Goal: Complete application form

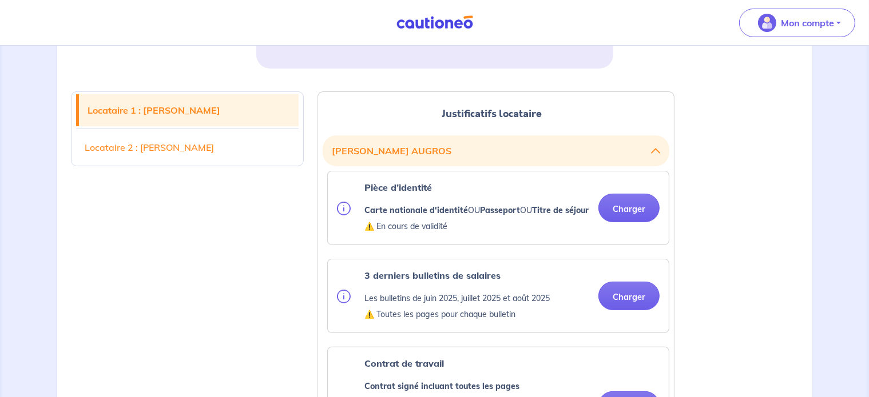
scroll to position [286, 0]
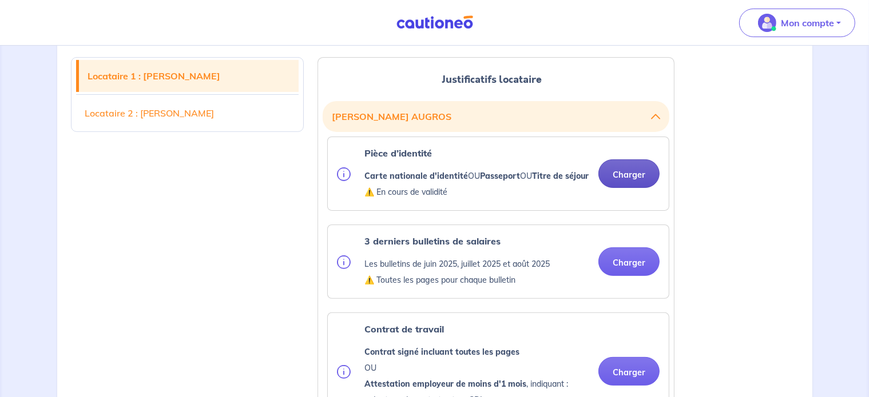
click at [620, 181] on button "Charger" at bounding box center [628, 174] width 61 height 29
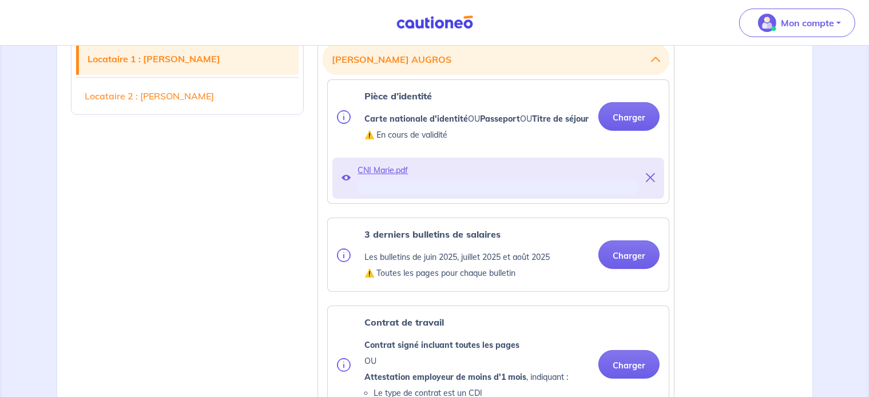
scroll to position [400, 0]
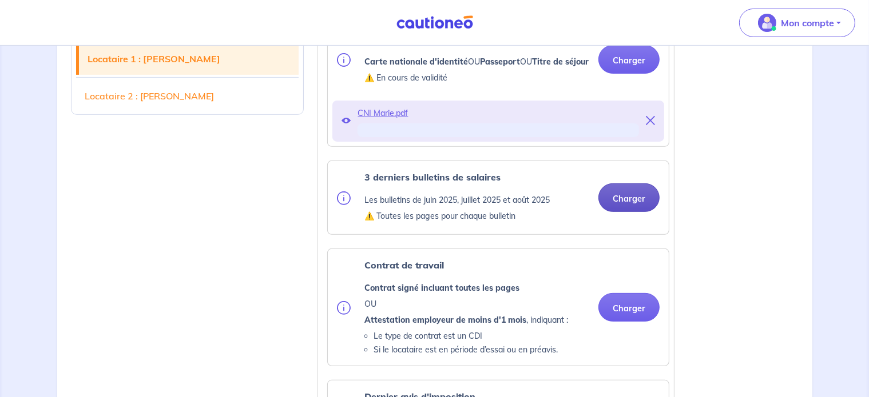
click at [620, 210] on button "Charger" at bounding box center [628, 198] width 61 height 29
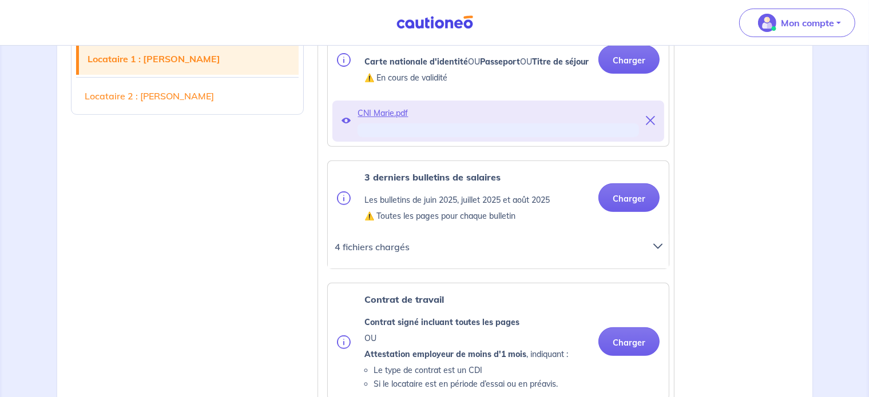
click at [658, 251] on icon at bounding box center [657, 246] width 9 height 9
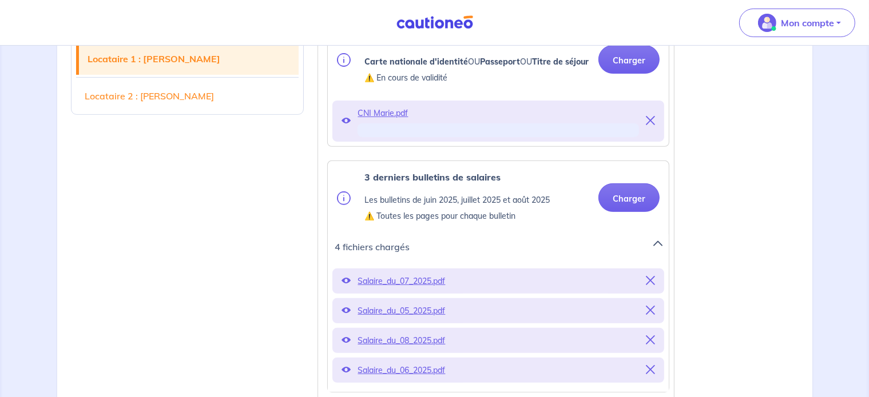
click at [659, 262] on div at bounding box center [661, 251] width 30 height 25
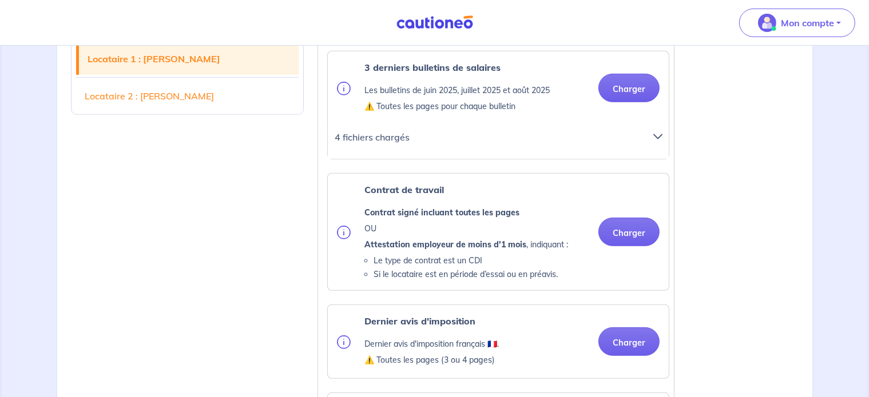
scroll to position [515, 0]
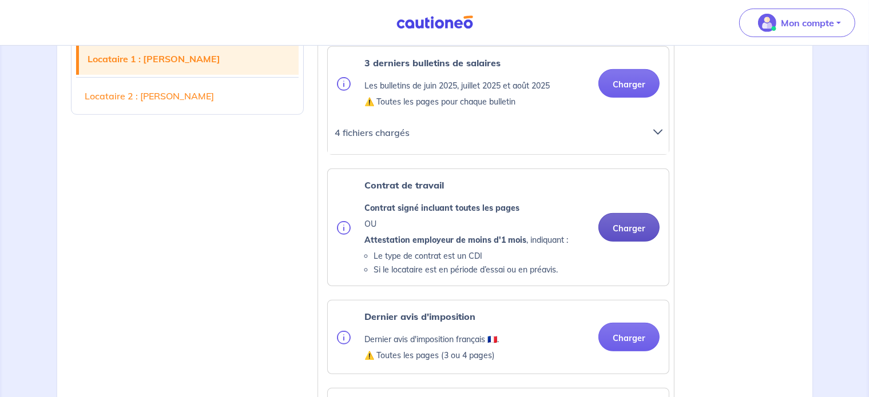
click at [623, 242] on button "Charger" at bounding box center [628, 227] width 61 height 29
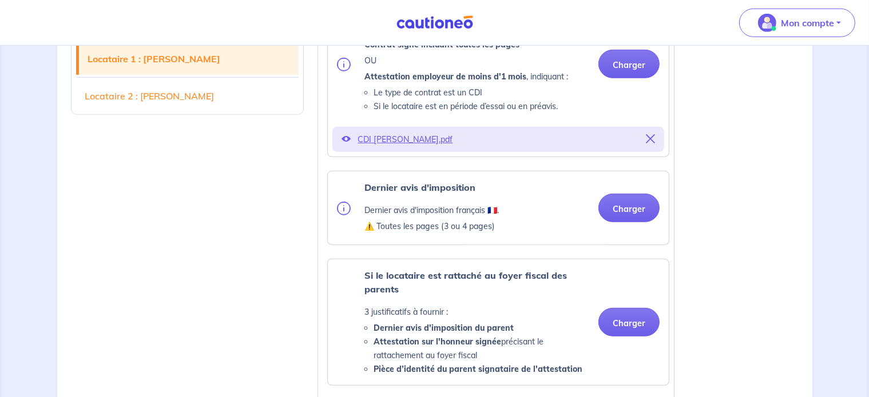
scroll to position [686, 0]
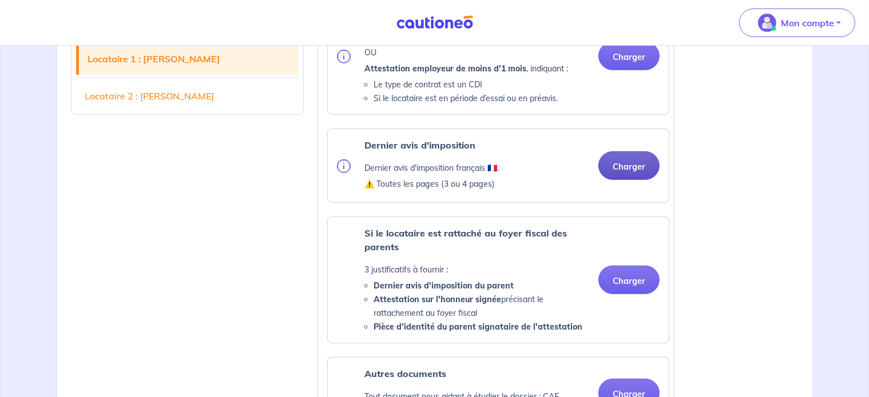
click at [623, 180] on button "Charger" at bounding box center [628, 166] width 61 height 29
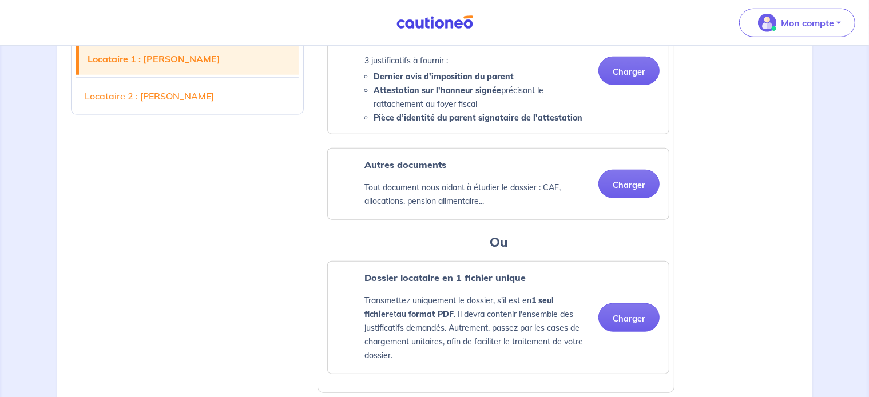
scroll to position [1029, 0]
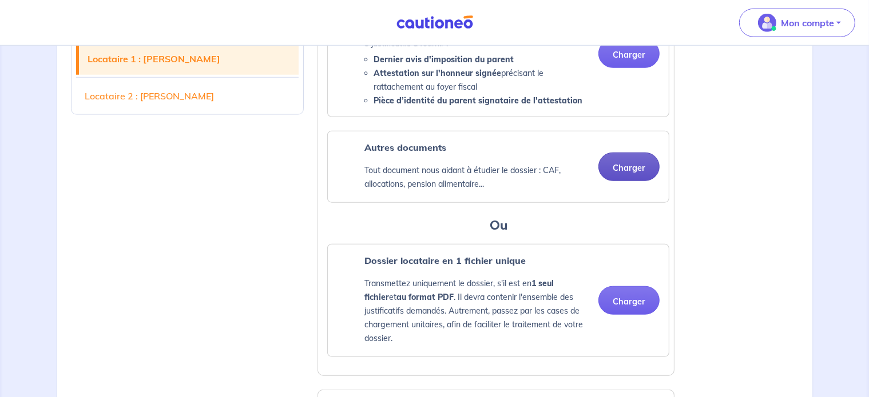
click at [626, 181] on button "Charger" at bounding box center [628, 167] width 61 height 29
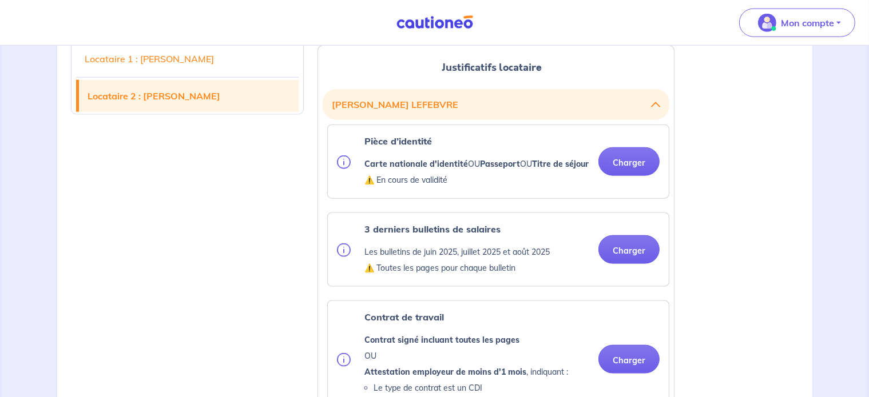
scroll to position [1487, 0]
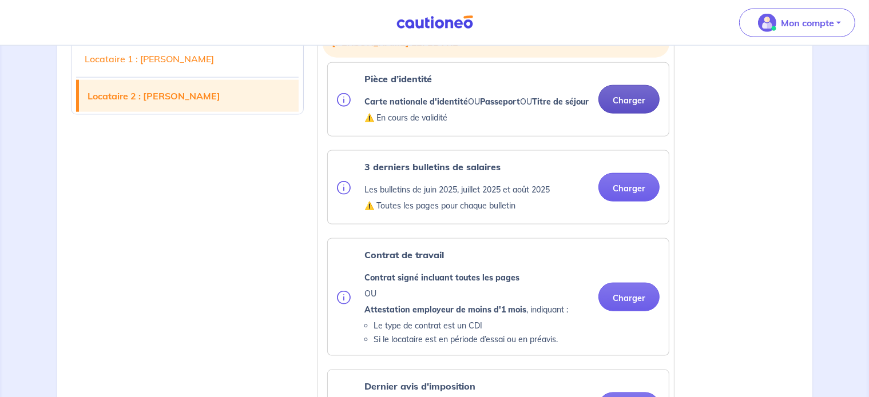
click at [631, 114] on button "Charger" at bounding box center [628, 99] width 61 height 29
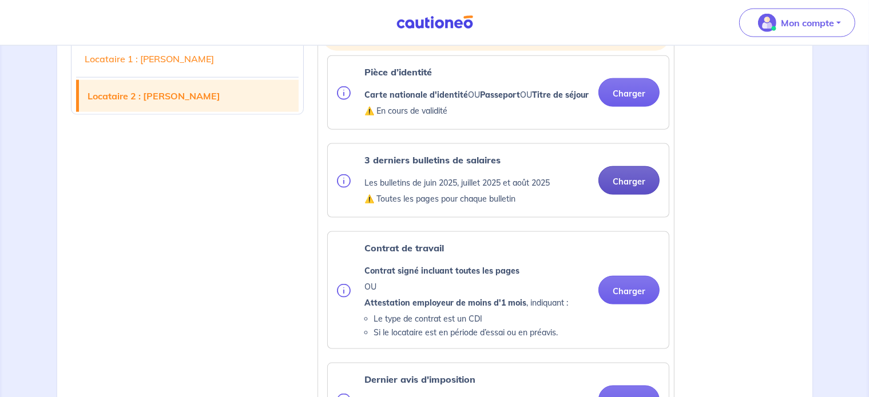
click at [633, 195] on button "Charger" at bounding box center [628, 180] width 61 height 29
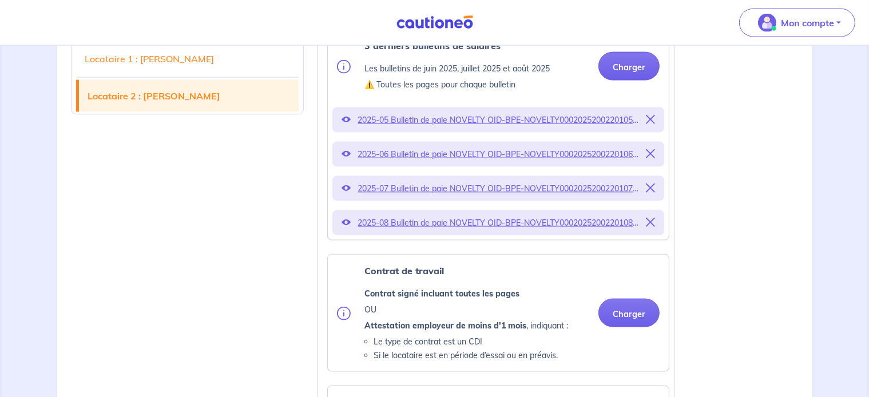
scroll to position [1658, 0]
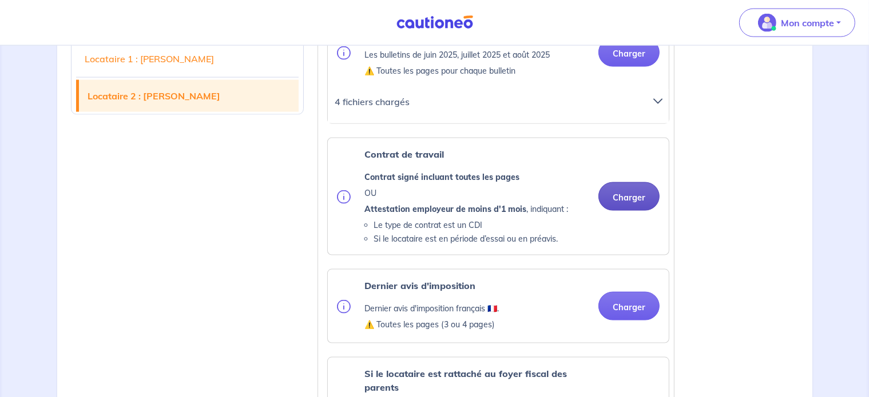
click at [626, 211] on button "Charger" at bounding box center [628, 196] width 61 height 29
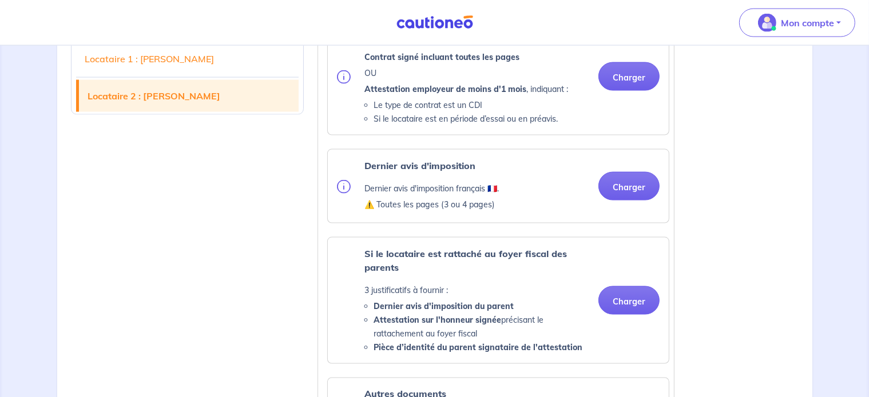
scroll to position [1773, 0]
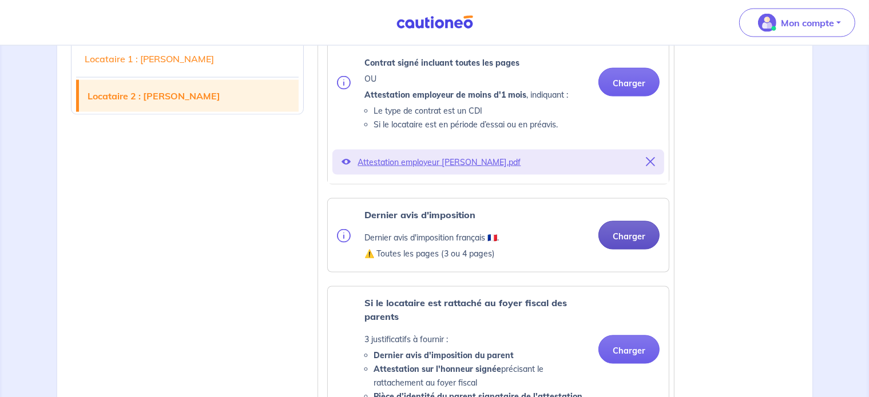
click at [623, 250] on button "Charger" at bounding box center [628, 235] width 61 height 29
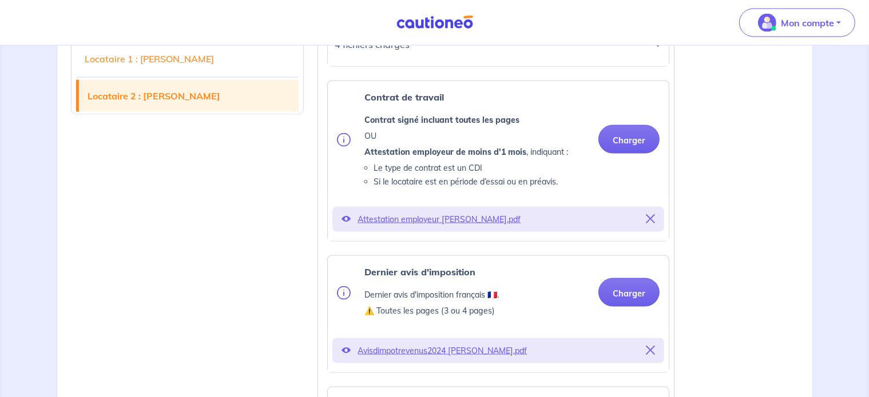
scroll to position [1715, 0]
click at [623, 154] on button "Charger" at bounding box center [628, 139] width 61 height 29
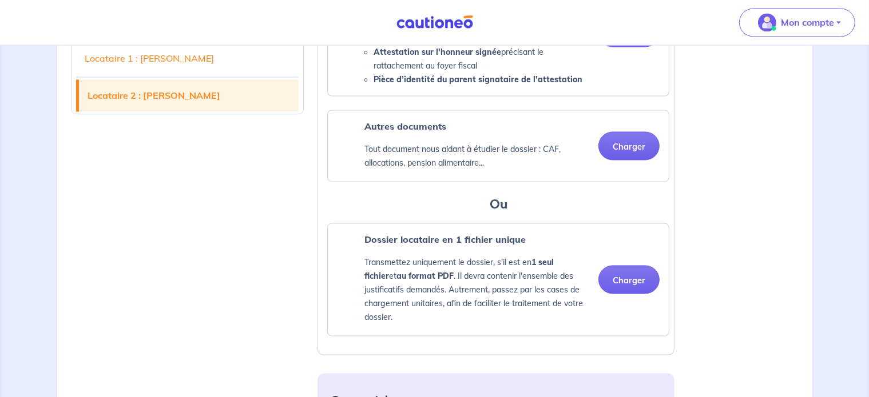
scroll to position [2173, 0]
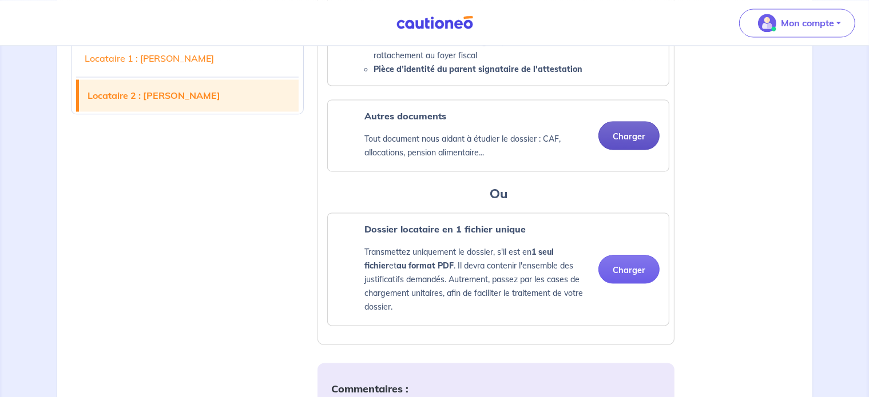
click at [638, 150] on button "Charger" at bounding box center [628, 136] width 61 height 29
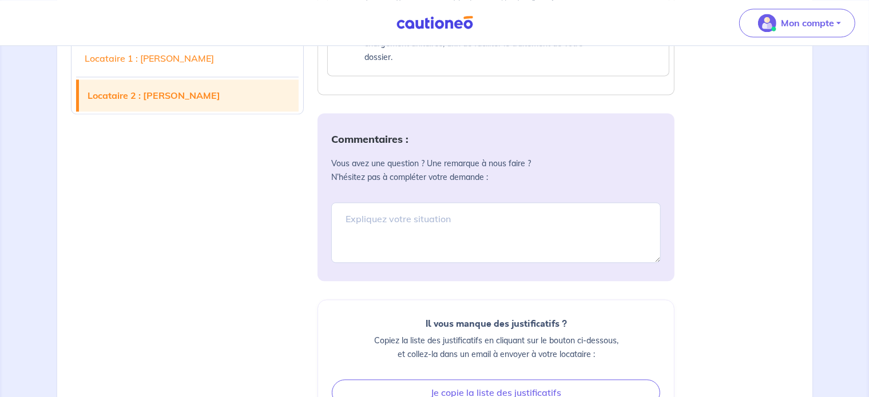
scroll to position [2459, 0]
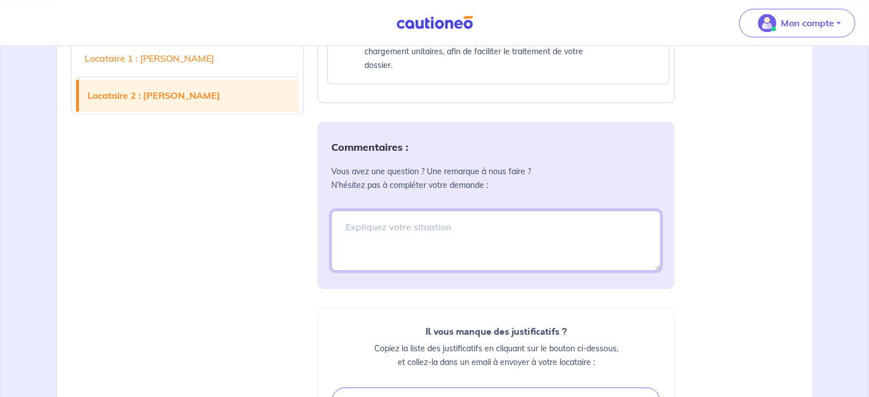
click at [471, 252] on textarea at bounding box center [495, 240] width 329 height 61
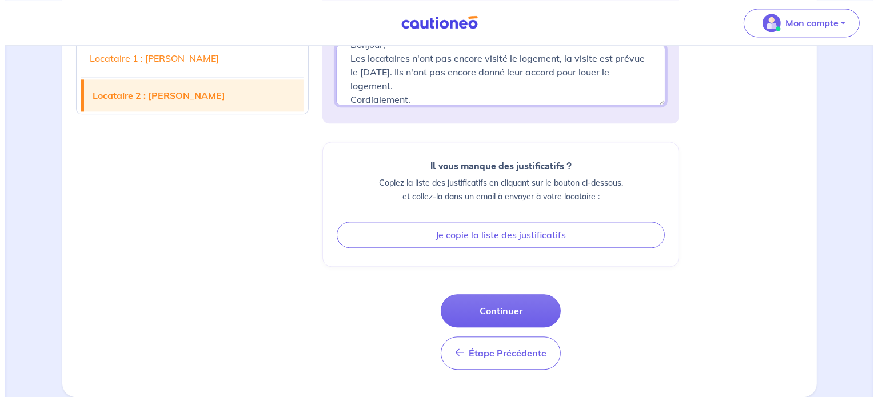
scroll to position [2647, 0]
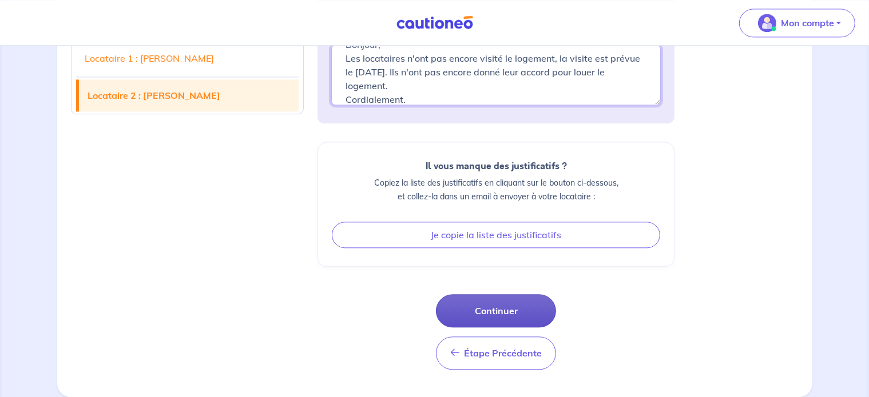
type textarea "Bonjour, Les locataires n'ont pas encore visité le logement, la visite est prév…"
click at [515, 309] on button "Continuer" at bounding box center [496, 310] width 120 height 33
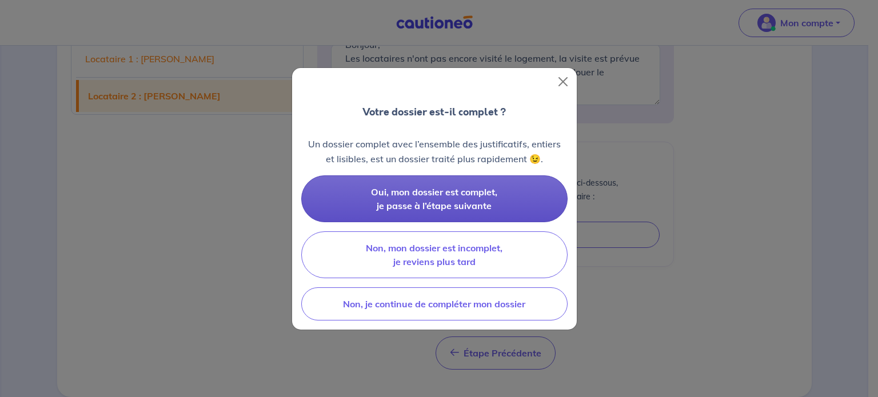
click at [424, 195] on span "Oui, mon dossier est complet, je passe à l’étape suivante" at bounding box center [434, 198] width 126 height 25
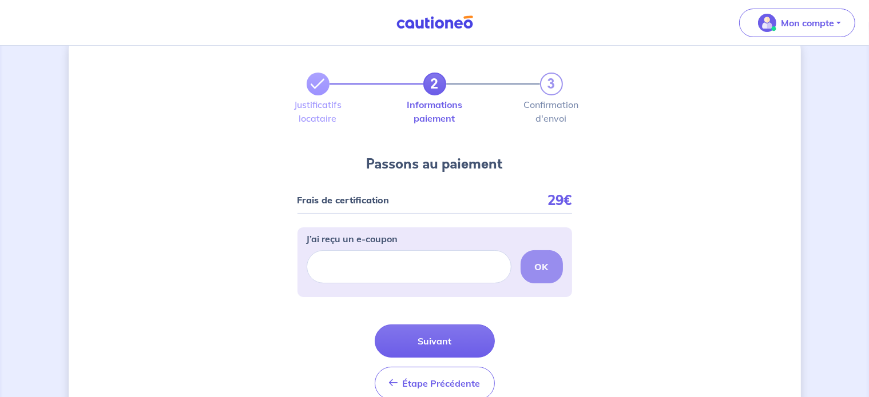
scroll to position [23, 0]
click at [448, 346] on button "Suivant" at bounding box center [435, 341] width 120 height 33
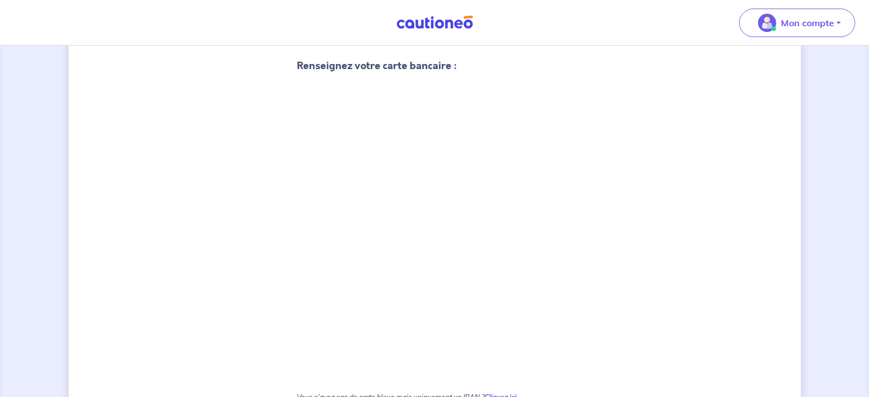
scroll to position [114, 0]
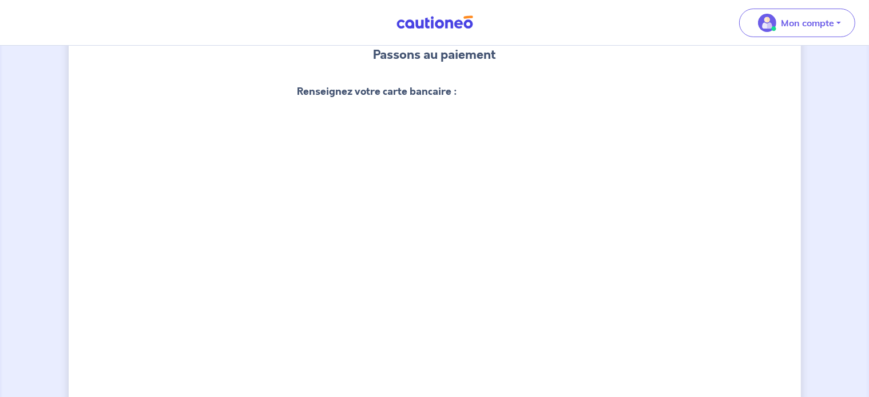
click at [646, 270] on div "2 3 Justificatifs locataire Informations paiement Confirmation d'envoi Passons …" at bounding box center [435, 385] width 732 height 881
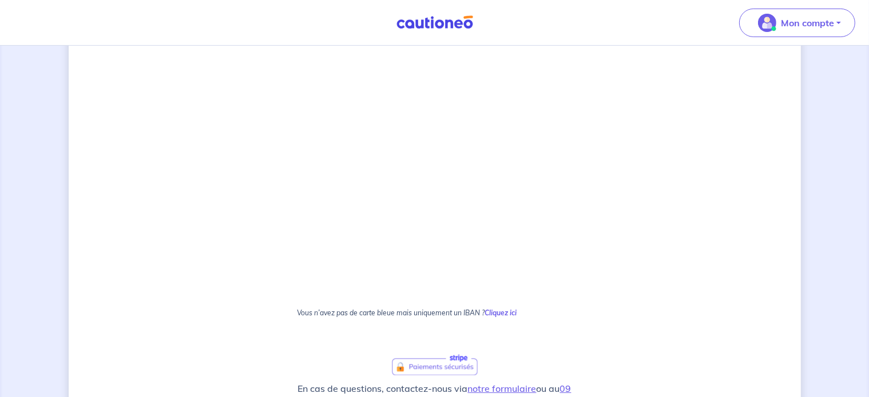
scroll to position [384, 0]
click at [663, 253] on div "2 3 Justificatifs locataire Informations paiement Confirmation d'envoi Passons …" at bounding box center [435, 115] width 732 height 881
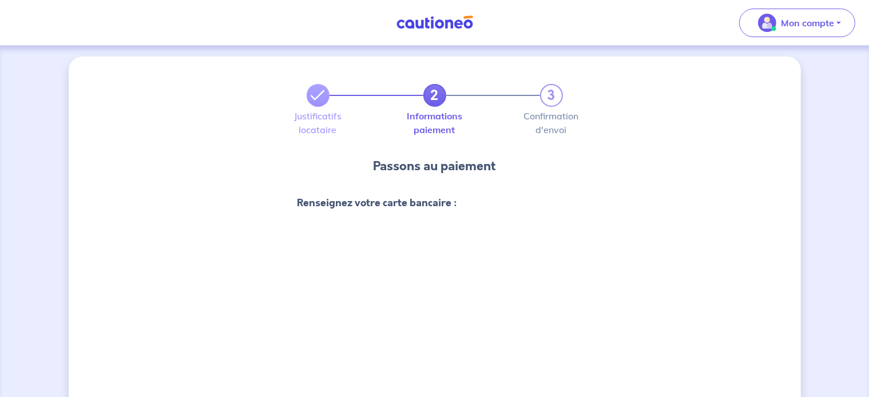
scroll to position [0, 0]
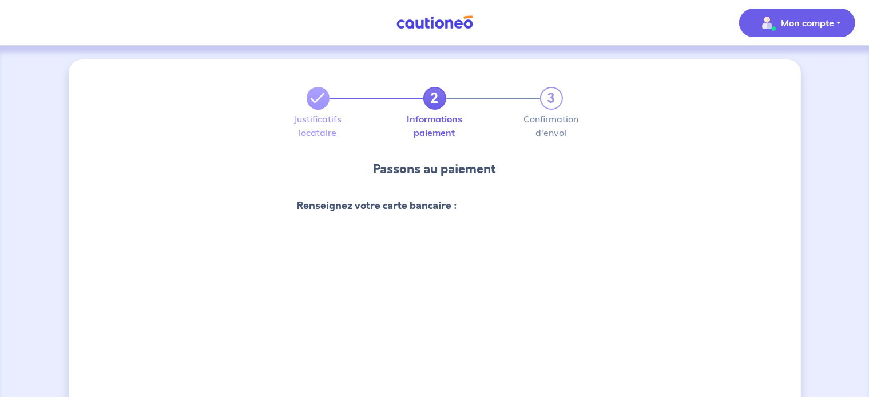
click at [844, 23] on button "Mon compte" at bounding box center [797, 23] width 116 height 29
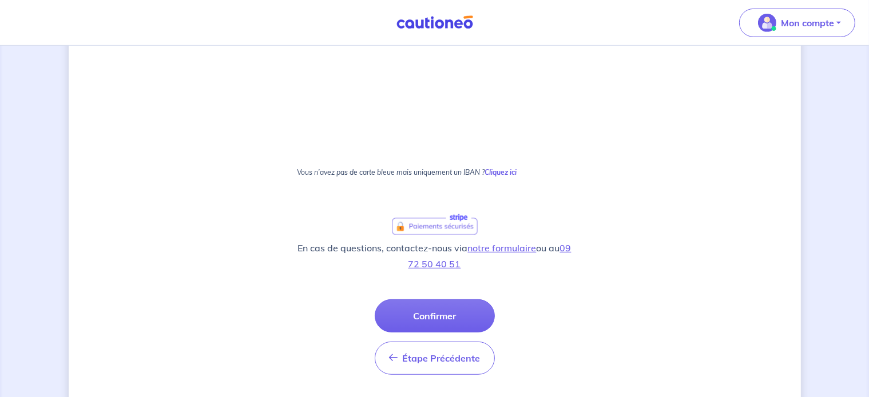
scroll to position [556, 0]
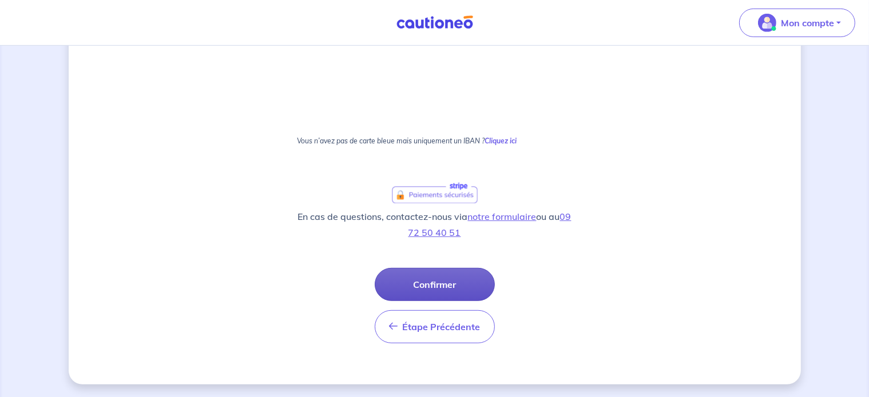
click at [453, 279] on button "Confirmer" at bounding box center [435, 284] width 120 height 33
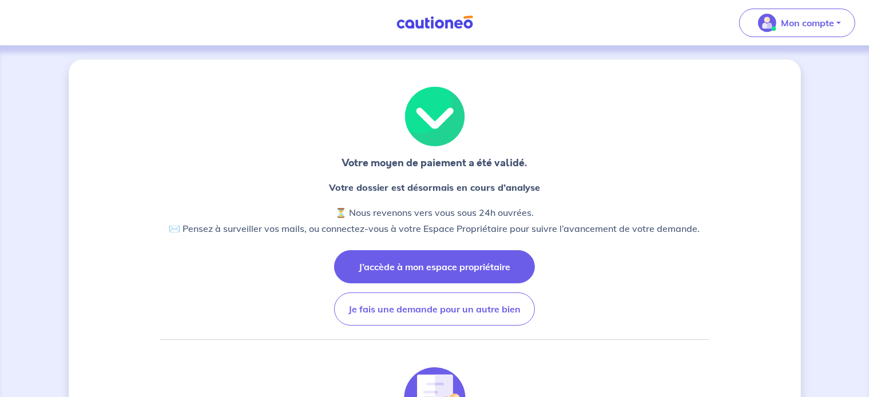
click at [475, 274] on button "J’accède à mon espace propriétaire" at bounding box center [434, 266] width 201 height 33
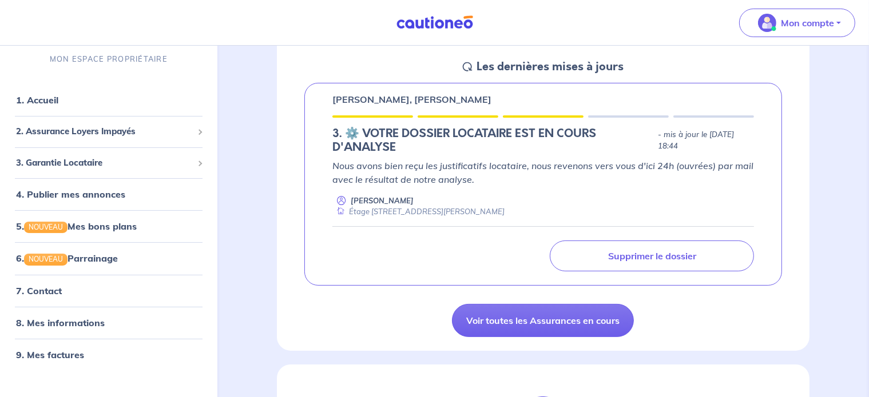
scroll to position [173, 0]
